Goal: Transaction & Acquisition: Purchase product/service

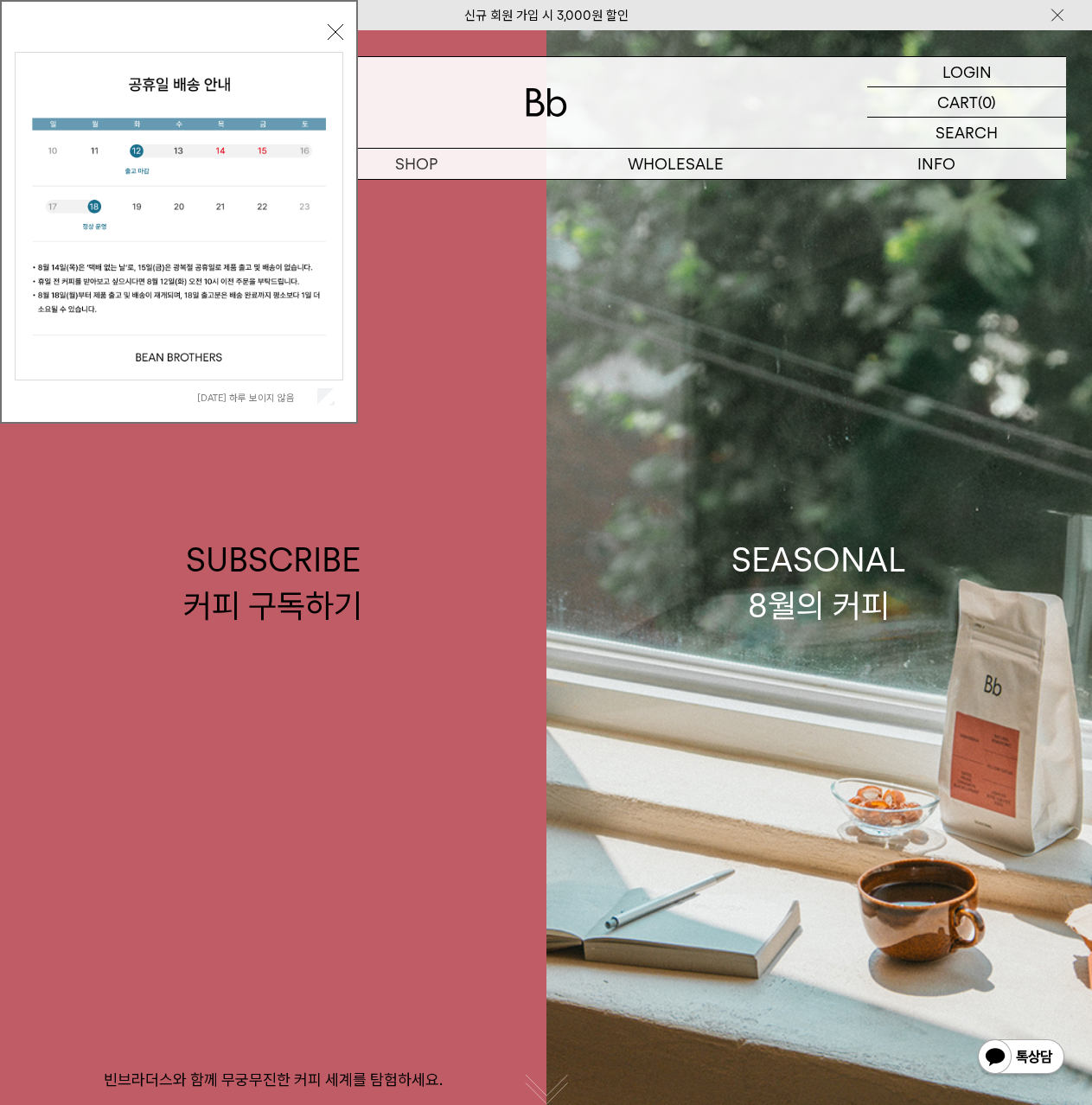
click at [337, 28] on button "닫기" at bounding box center [335, 32] width 16 height 16
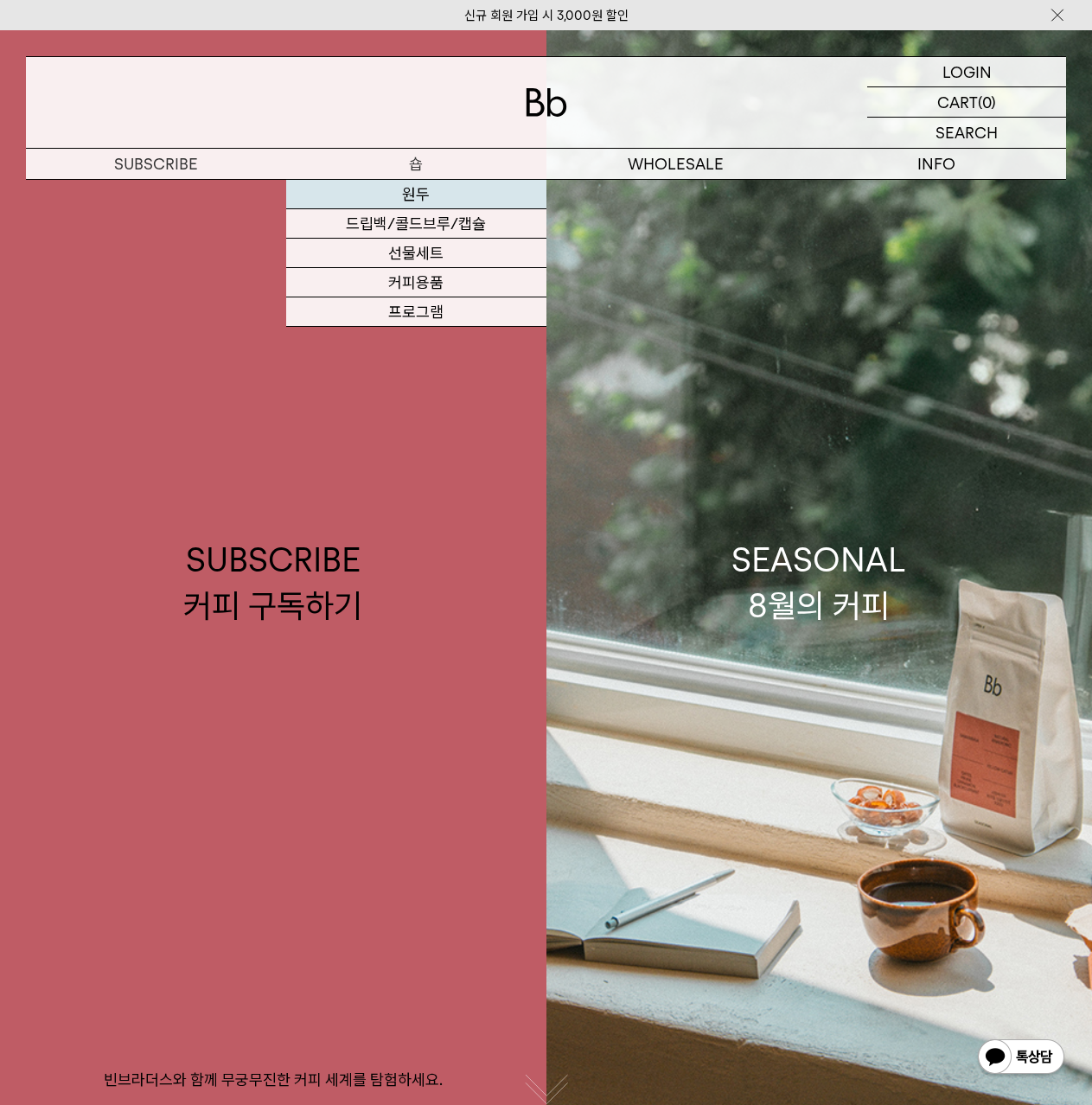
click at [427, 195] on link "원두" at bounding box center [416, 194] width 260 height 30
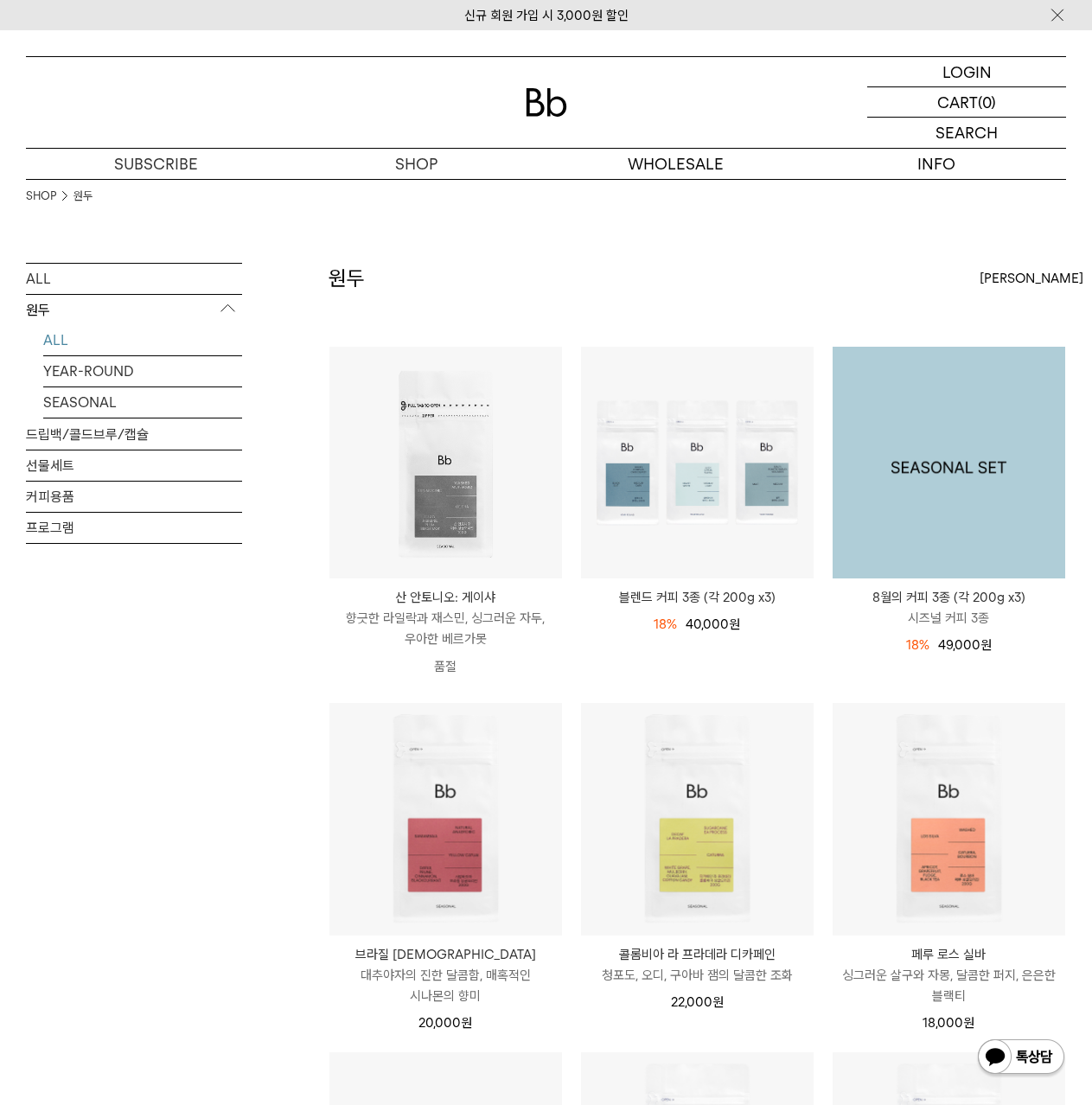
click at [1020, 461] on img at bounding box center [948, 462] width 232 height 232
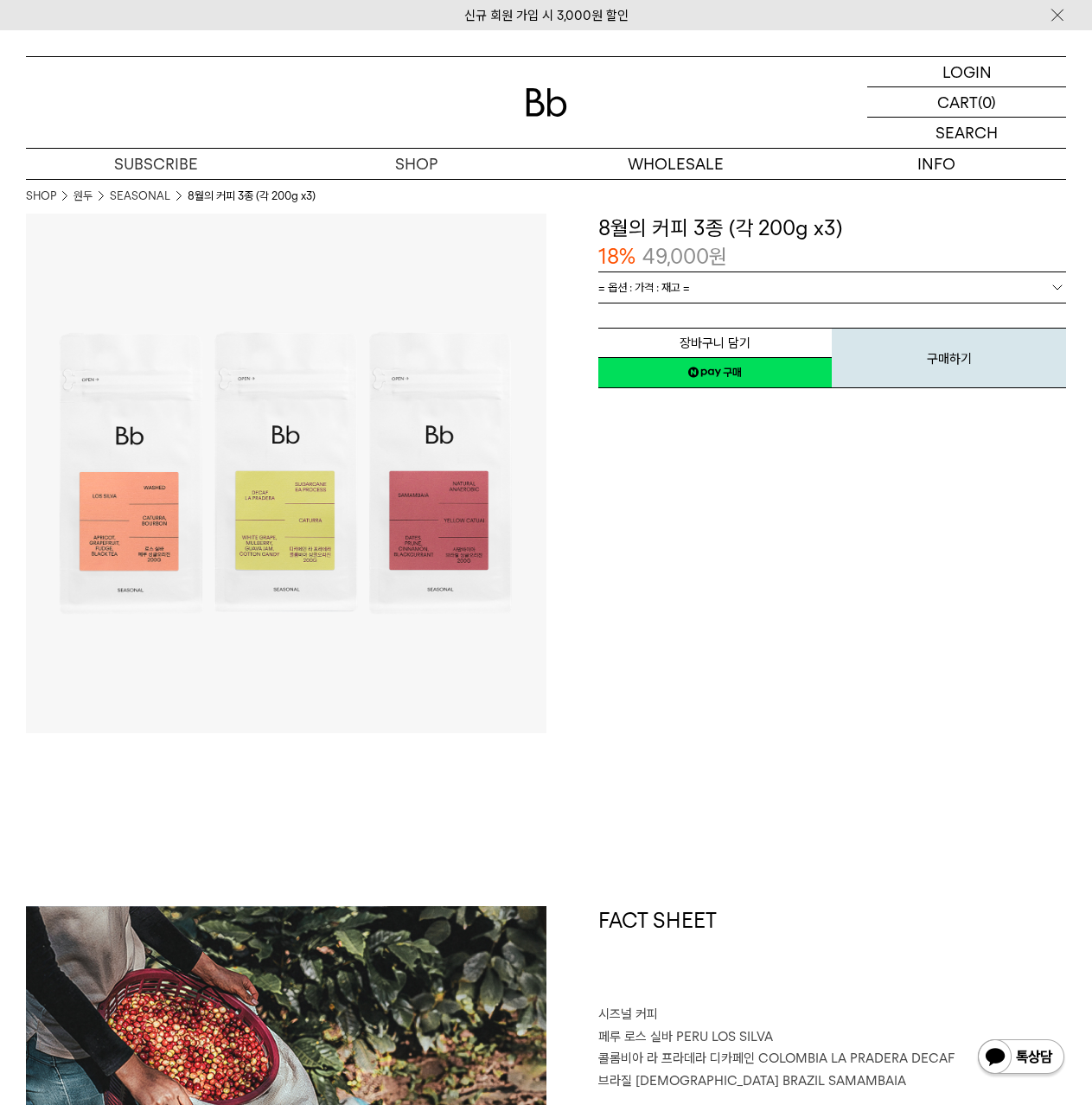
drag, startPoint x: 778, startPoint y: 368, endPoint x: 704, endPoint y: 60, distance: 316.8
click at [779, 368] on link "네이버페이 구매하기" at bounding box center [715, 372] width 234 height 31
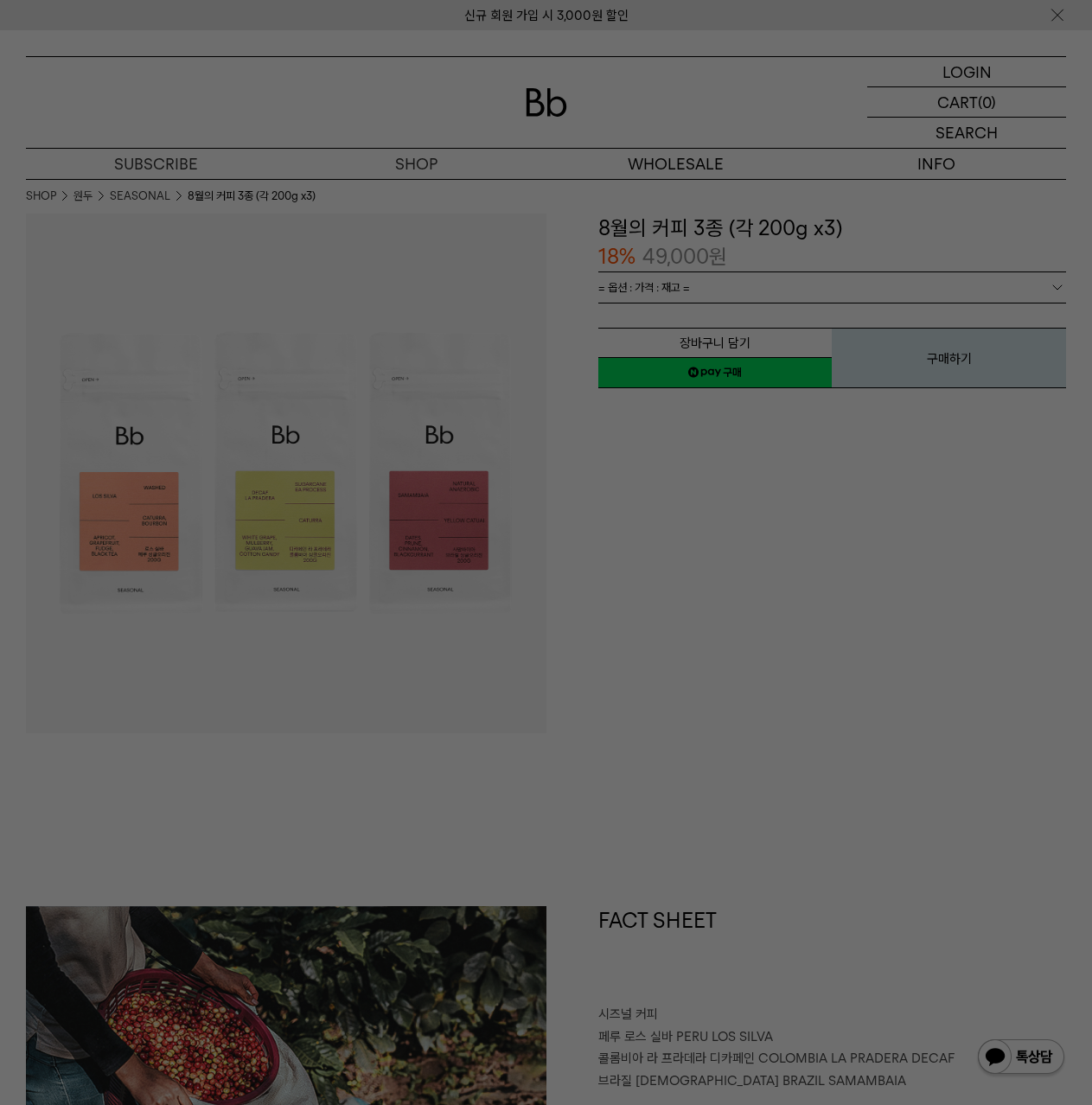
click at [802, 291] on div at bounding box center [546, 552] width 1092 height 1105
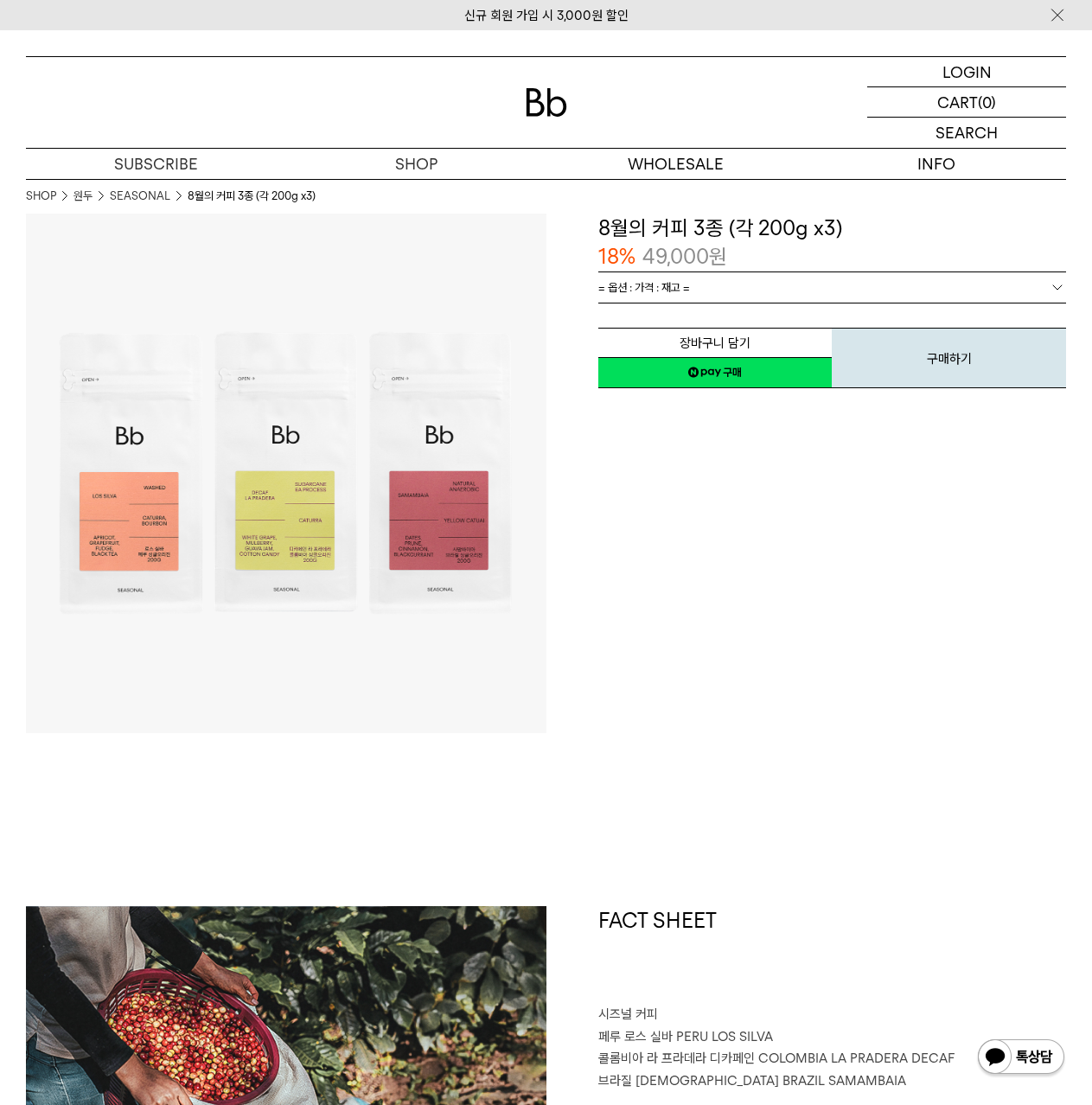
click at [802, 293] on link "= 옵션 : 가격 : 재고 =" at bounding box center [832, 288] width 468 height 31
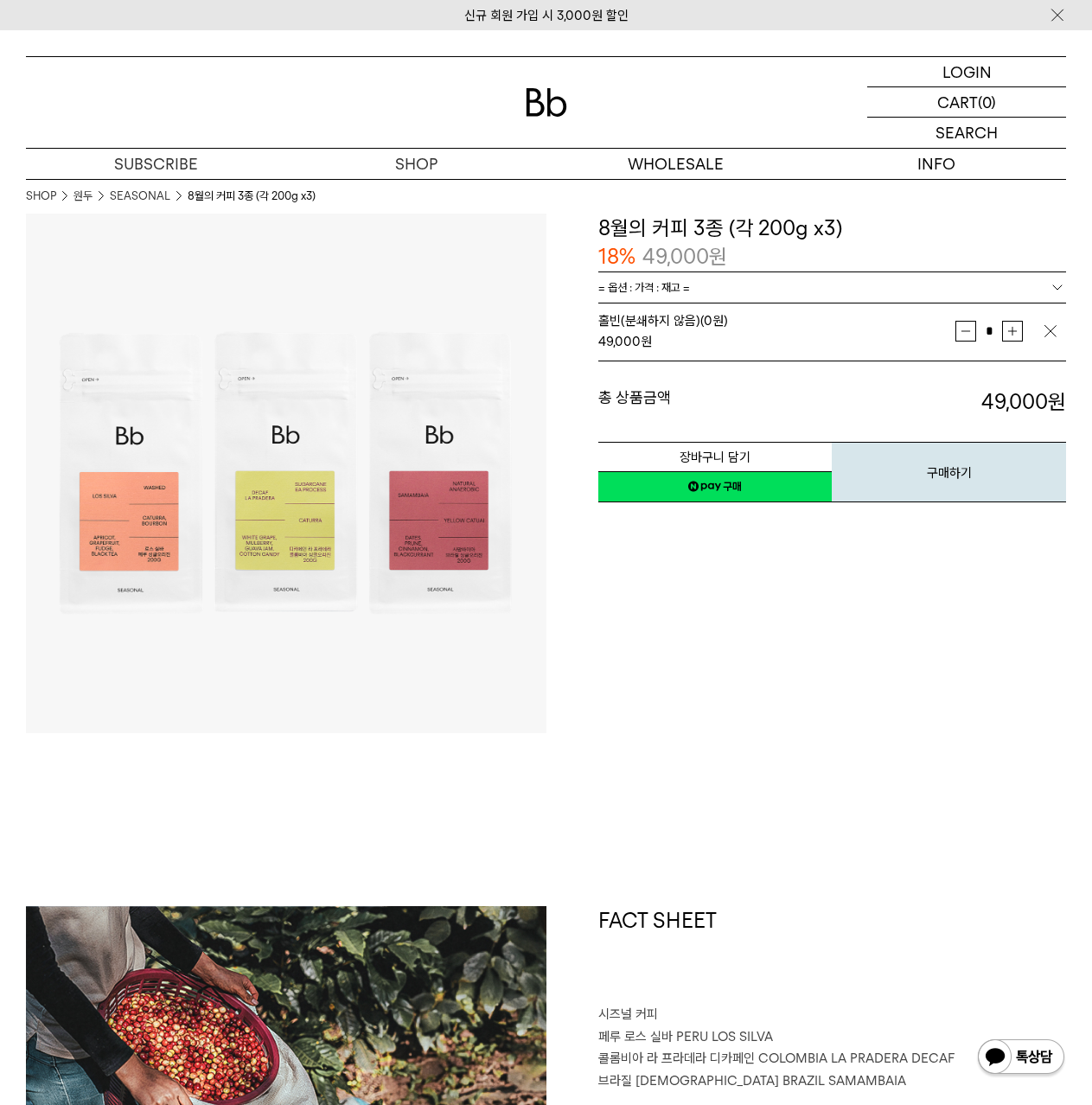
click at [700, 488] on link "네이버페이 구매하기" at bounding box center [715, 486] width 234 height 31
